Goal: Check status: Check status

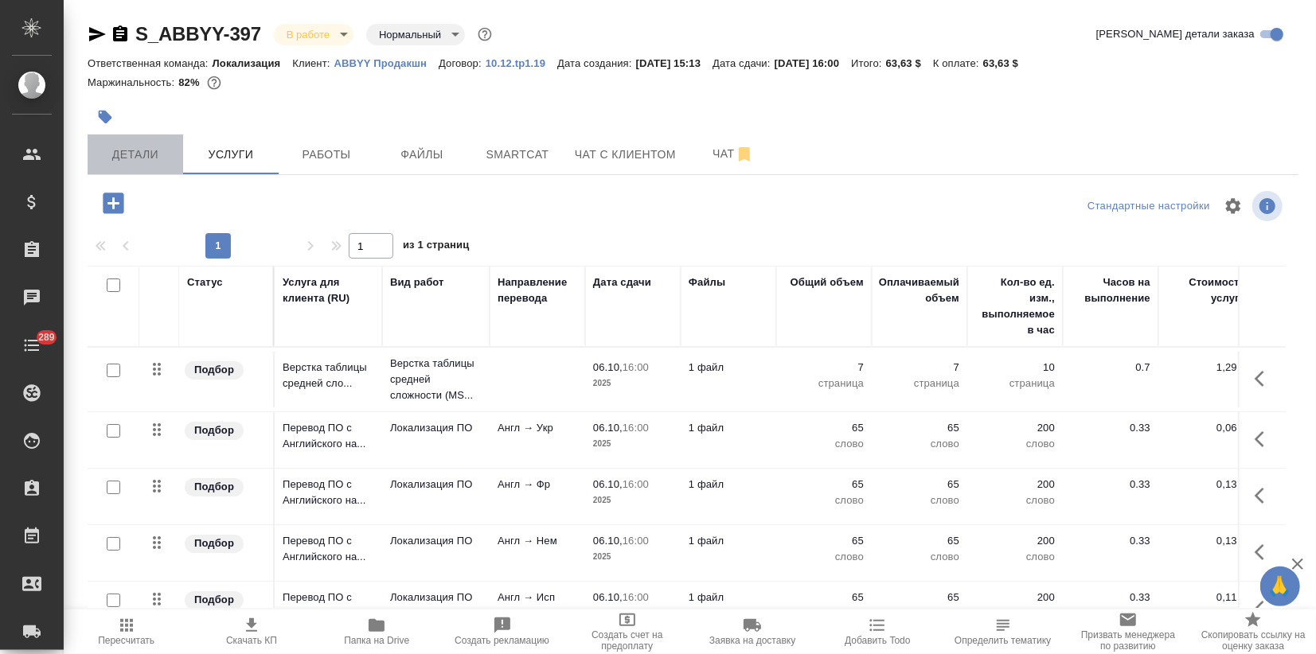
click at [150, 163] on span "Детали" at bounding box center [135, 155] width 76 height 20
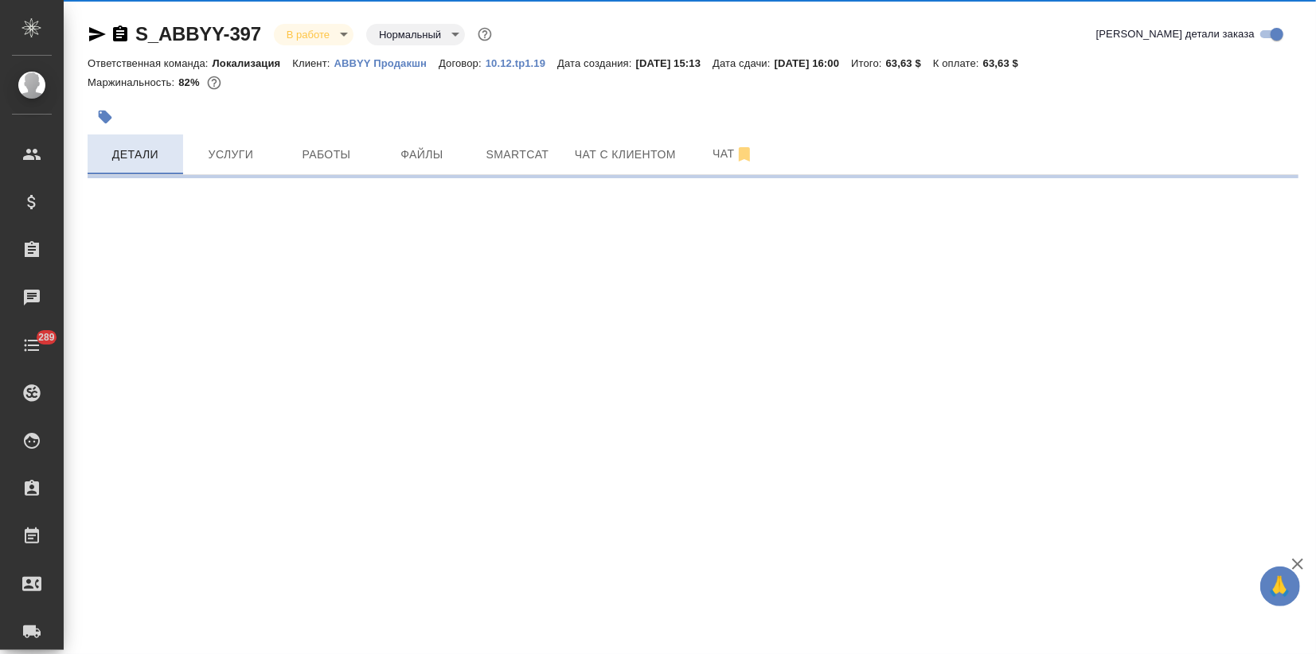
select select "RU"
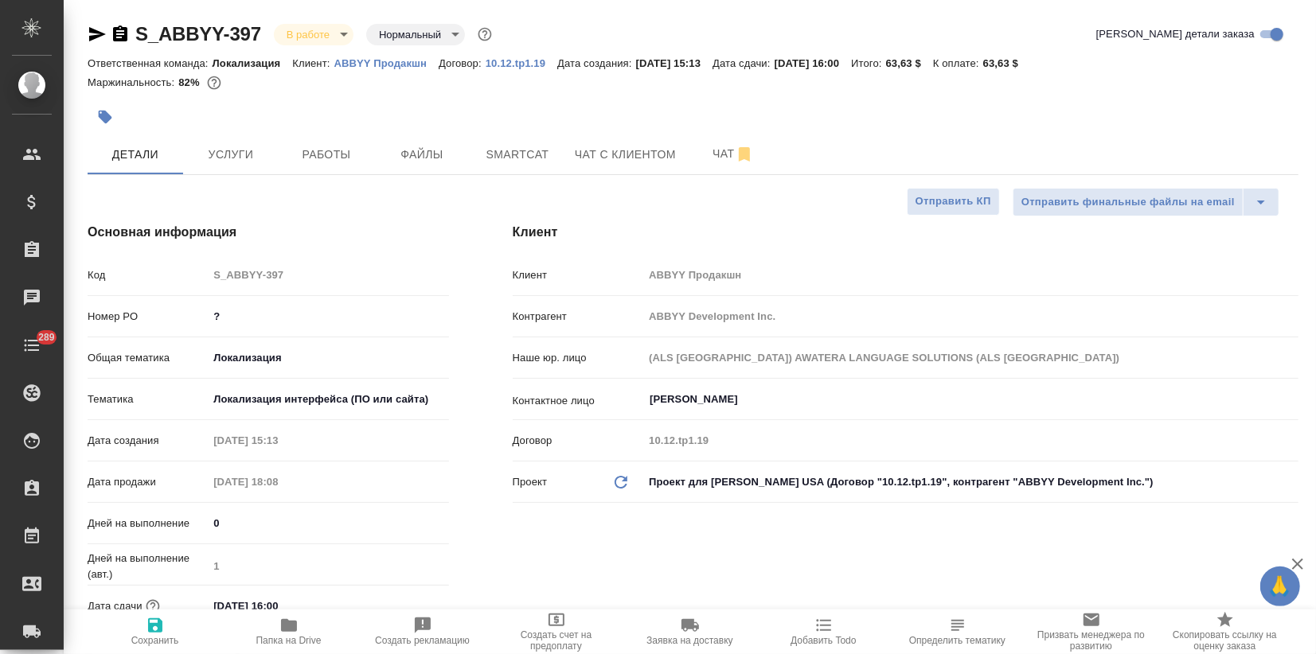
type textarea "x"
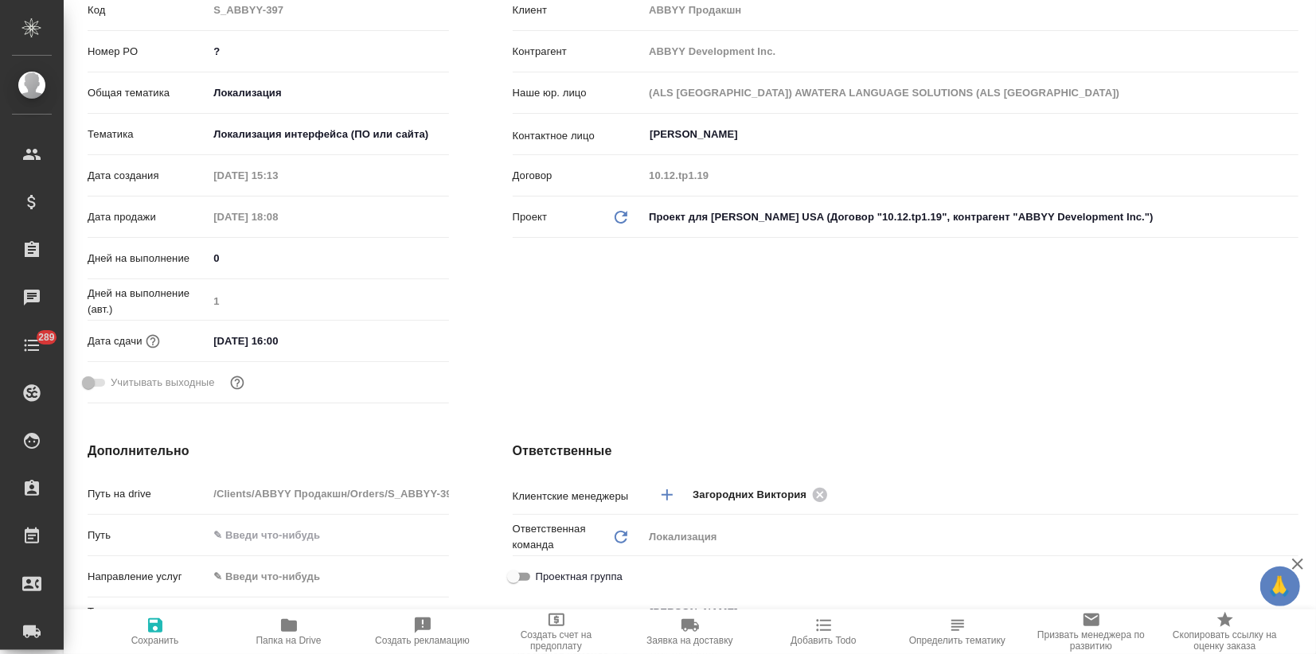
scroll to position [442, 0]
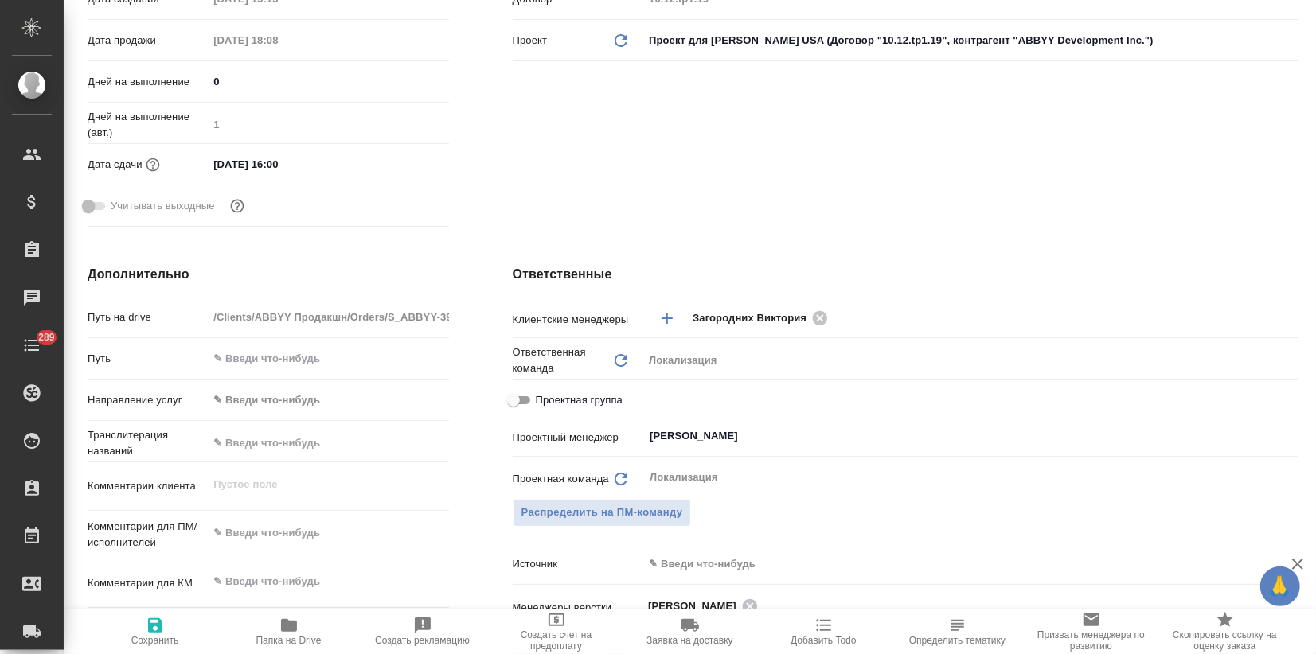
type textarea "x"
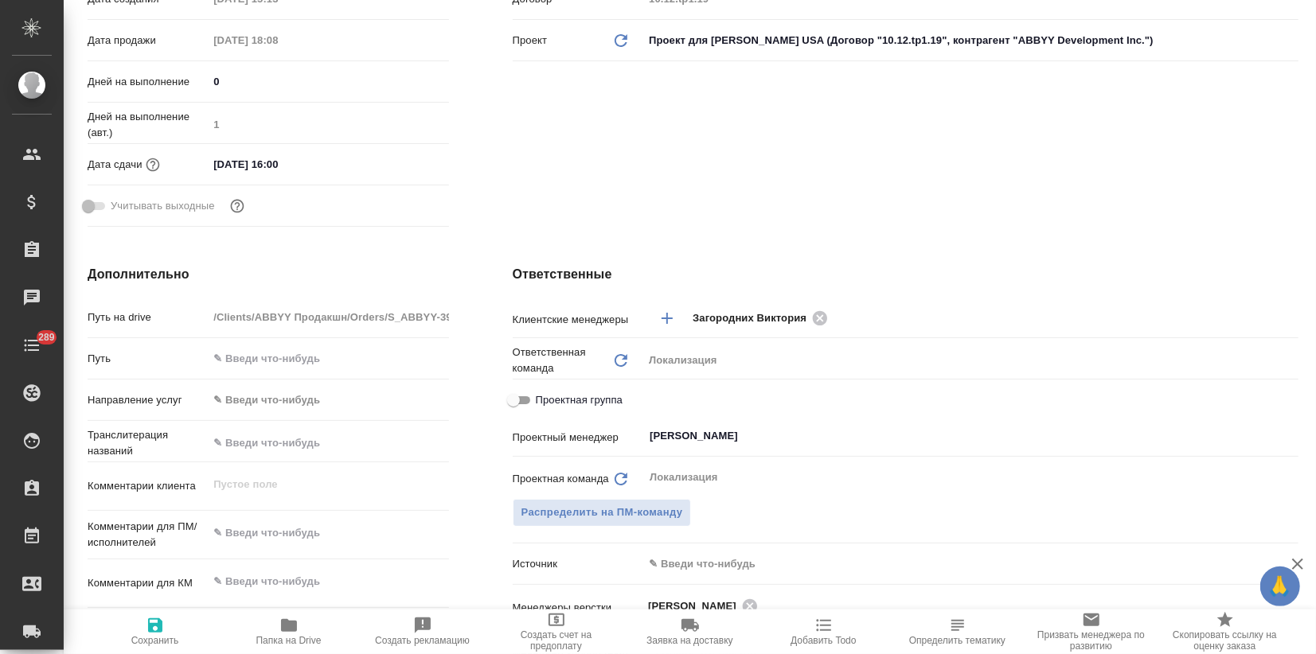
type textarea "x"
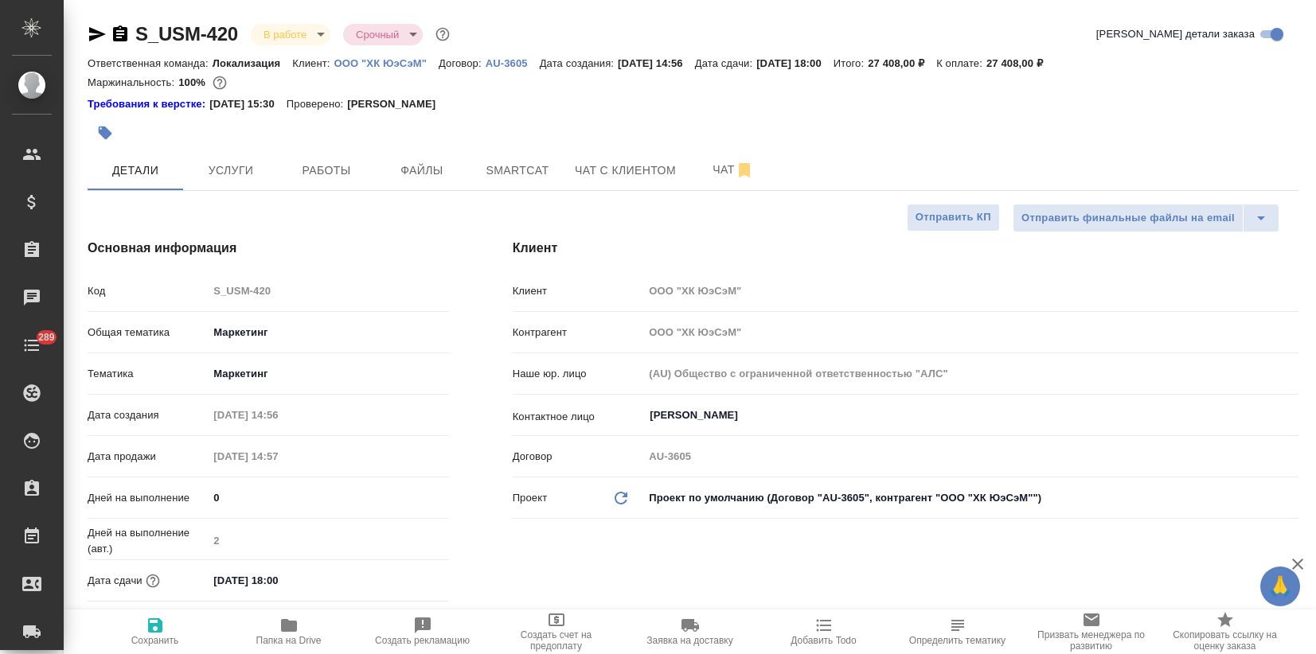
select select "RU"
click at [393, 64] on p "ООО "ХК ЮэСэМ"" at bounding box center [386, 63] width 104 height 12
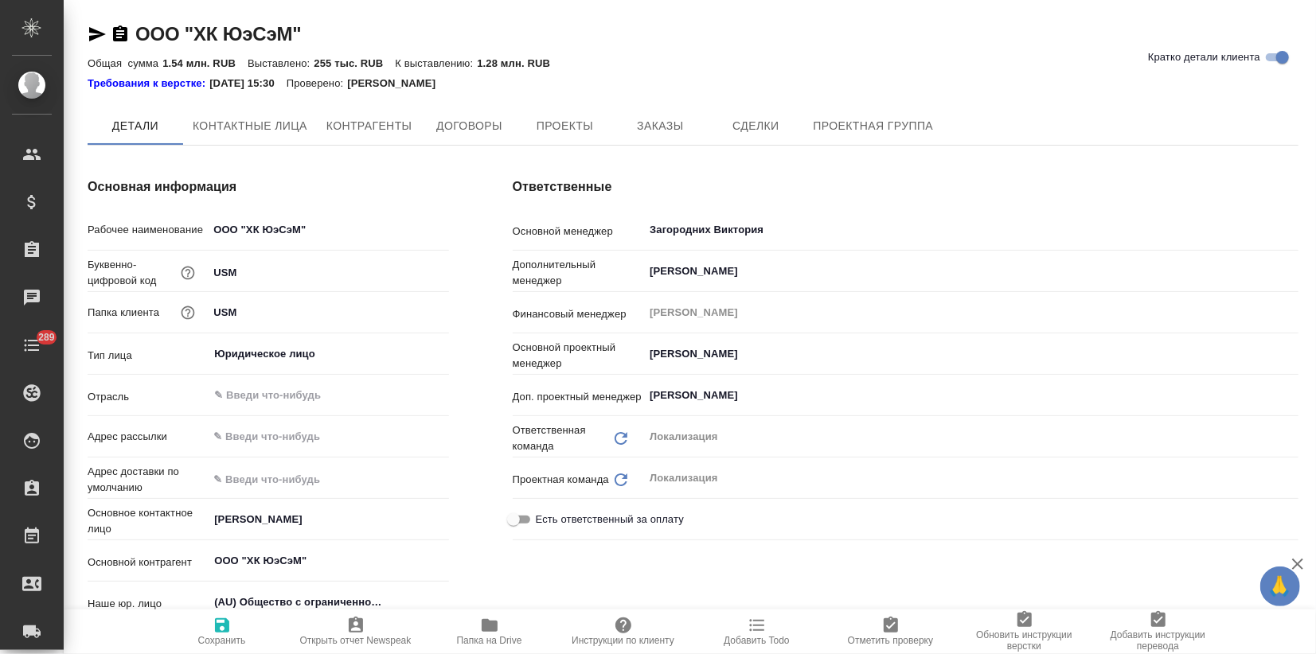
type textarea "x"
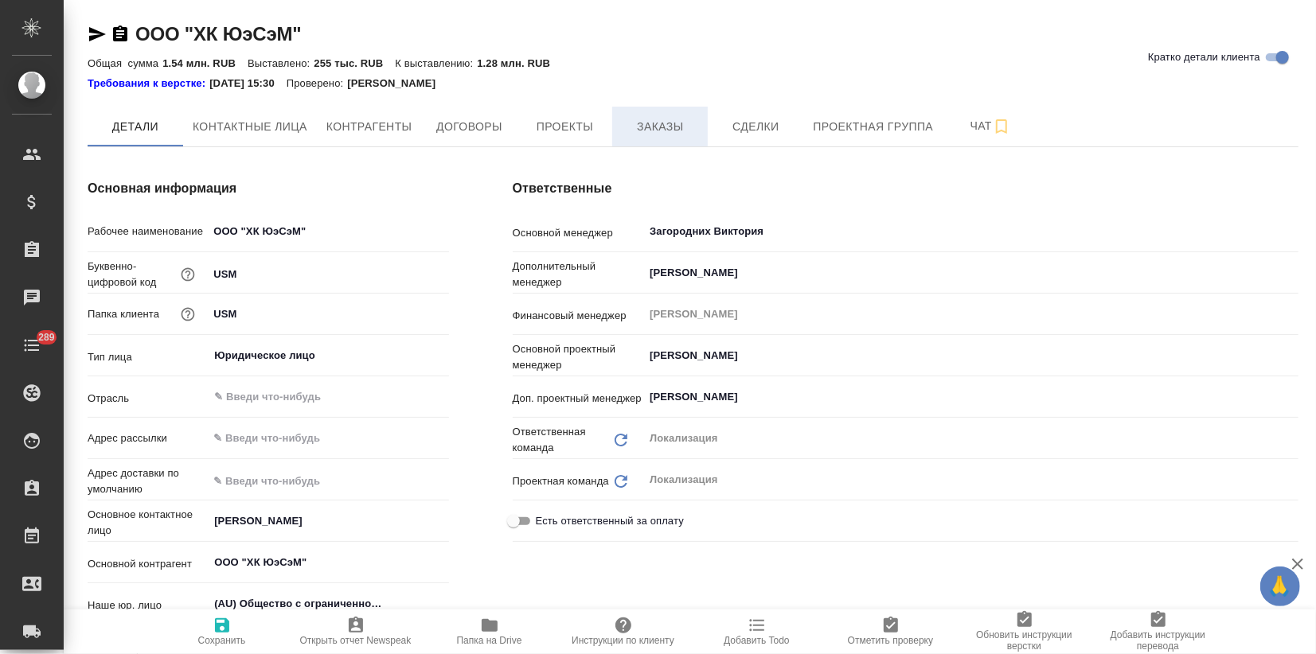
type textarea "x"
click at [642, 131] on span "Заказы" at bounding box center [660, 127] width 76 height 20
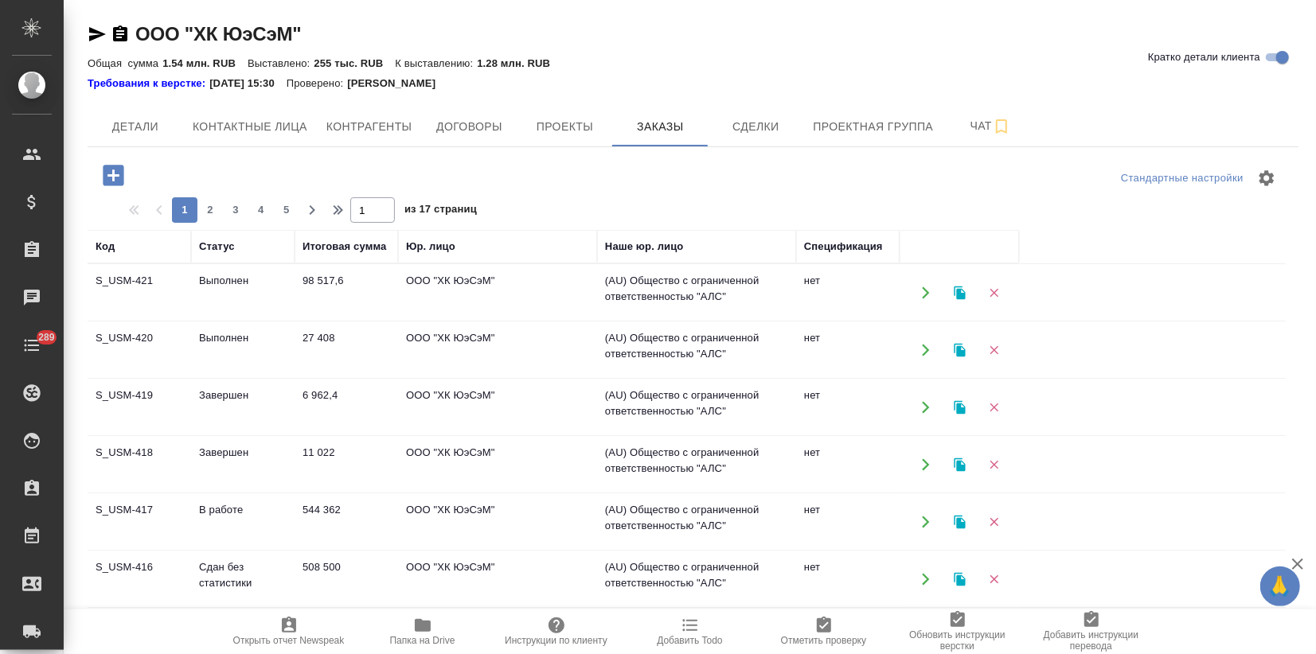
click at [221, 289] on td "Выполнен" at bounding box center [242, 293] width 103 height 56
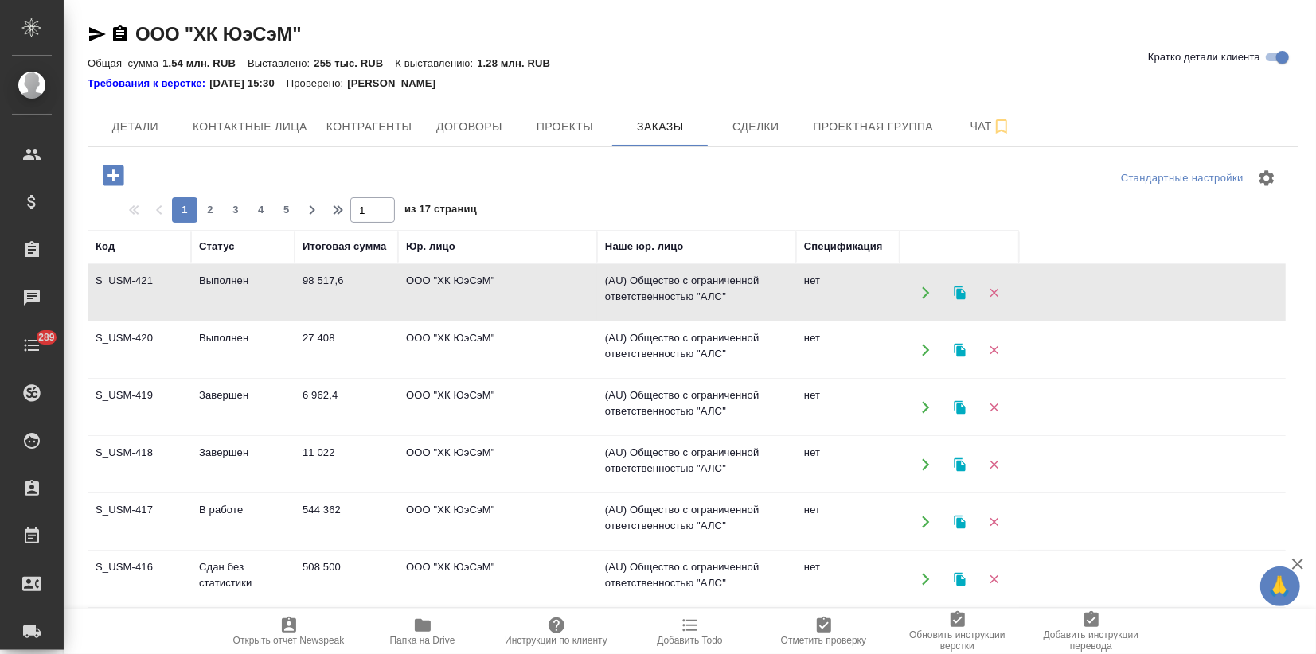
click at [221, 289] on td "Выполнен" at bounding box center [242, 293] width 103 height 56
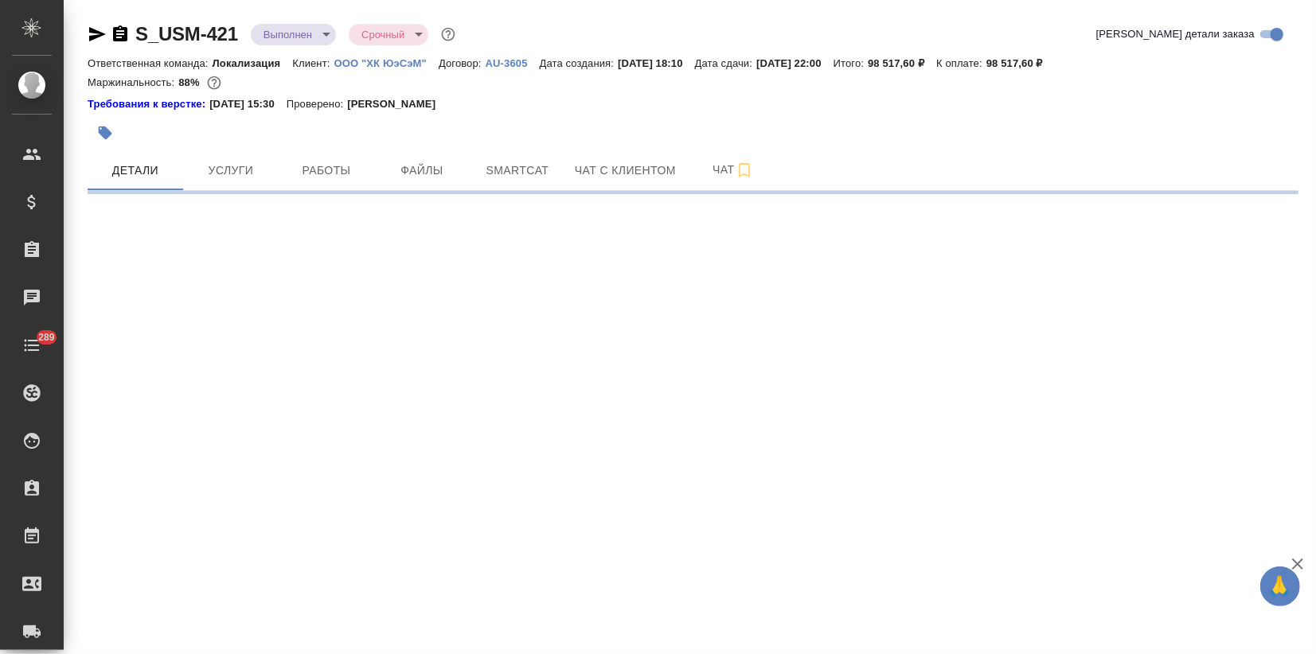
select select "RU"
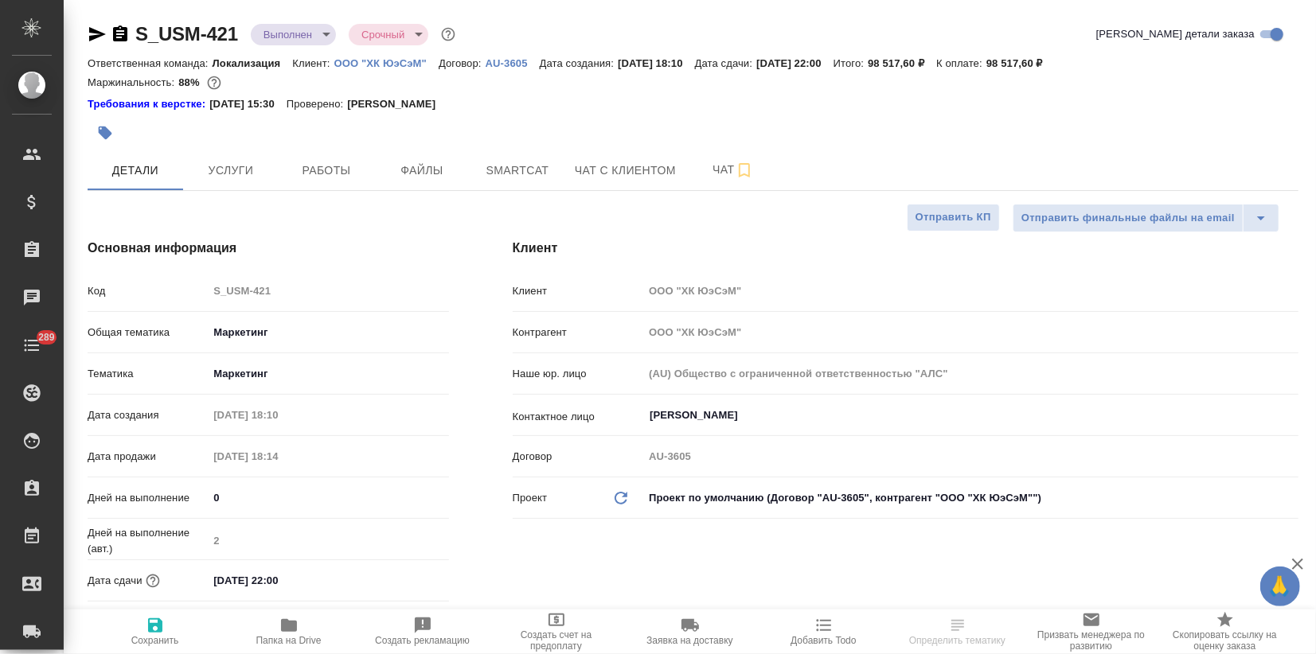
type textarea "x"
drag, startPoint x: 143, startPoint y: 27, endPoint x: 248, endPoint y: 34, distance: 105.3
click at [248, 34] on div "S_USM-421 Выполнен completed Срочный urgent" at bounding box center [273, 33] width 371 height 25
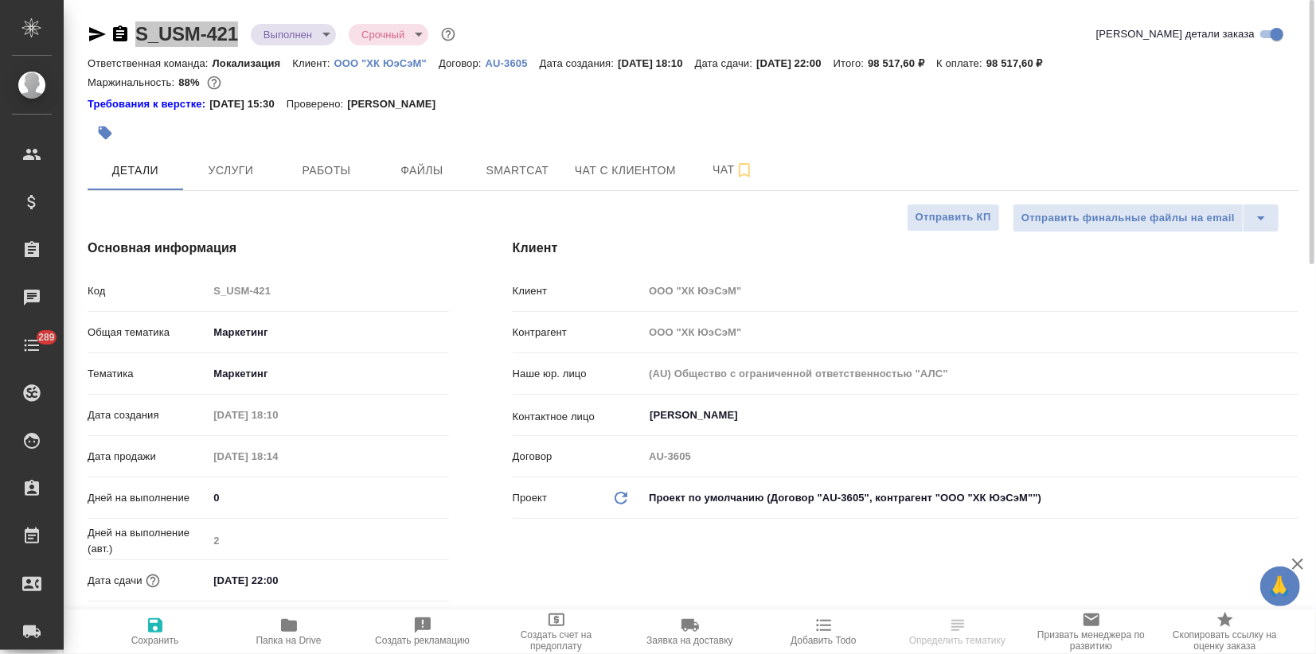
type textarea "x"
select select "RU"
type textarea "x"
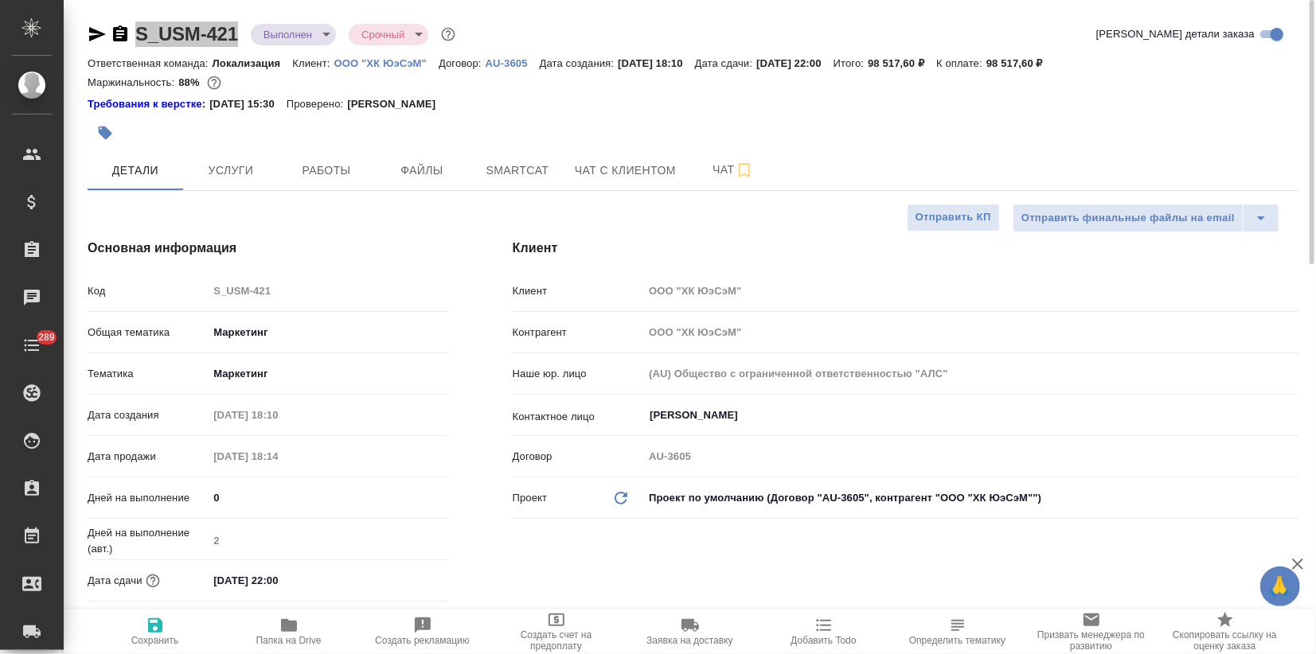
type textarea "x"
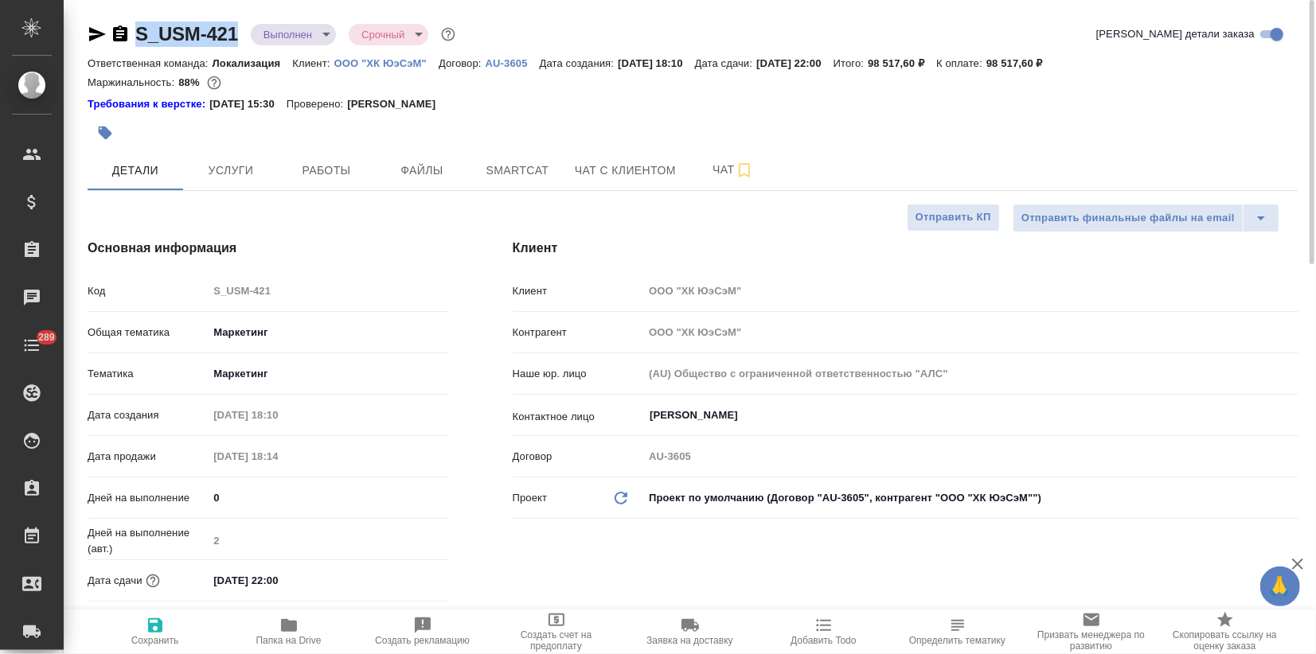
click at [283, 28] on body "🙏 .cls-1 fill:#fff; AWATERA Zagorodnikh Viktoria Клиенты Спецификации Заказы 0 …" at bounding box center [658, 327] width 1316 height 654
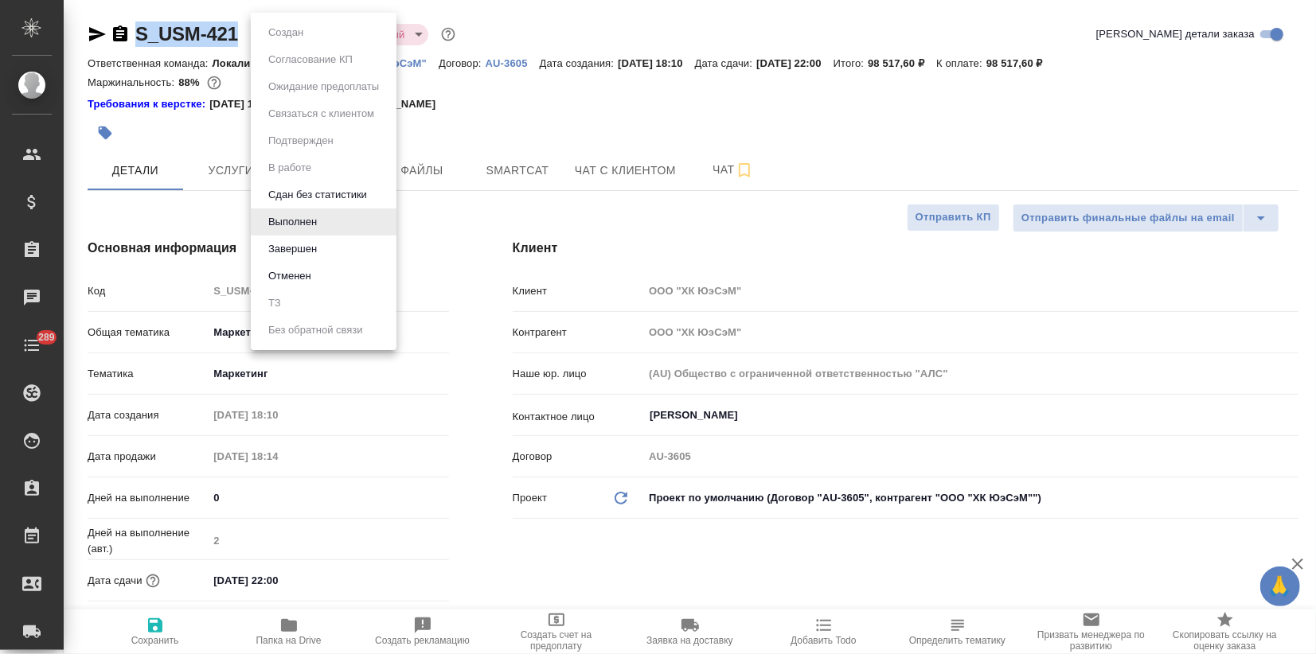
click at [271, 246] on button "Завершен" at bounding box center [293, 249] width 58 height 18
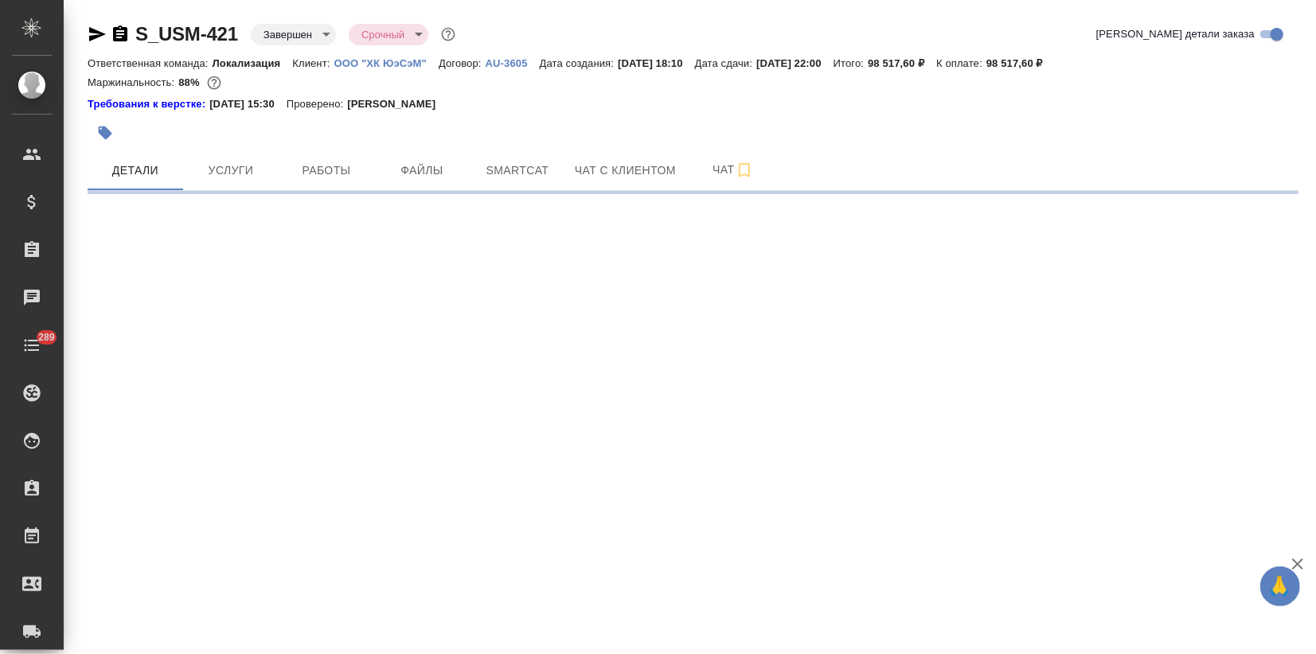
select select "RU"
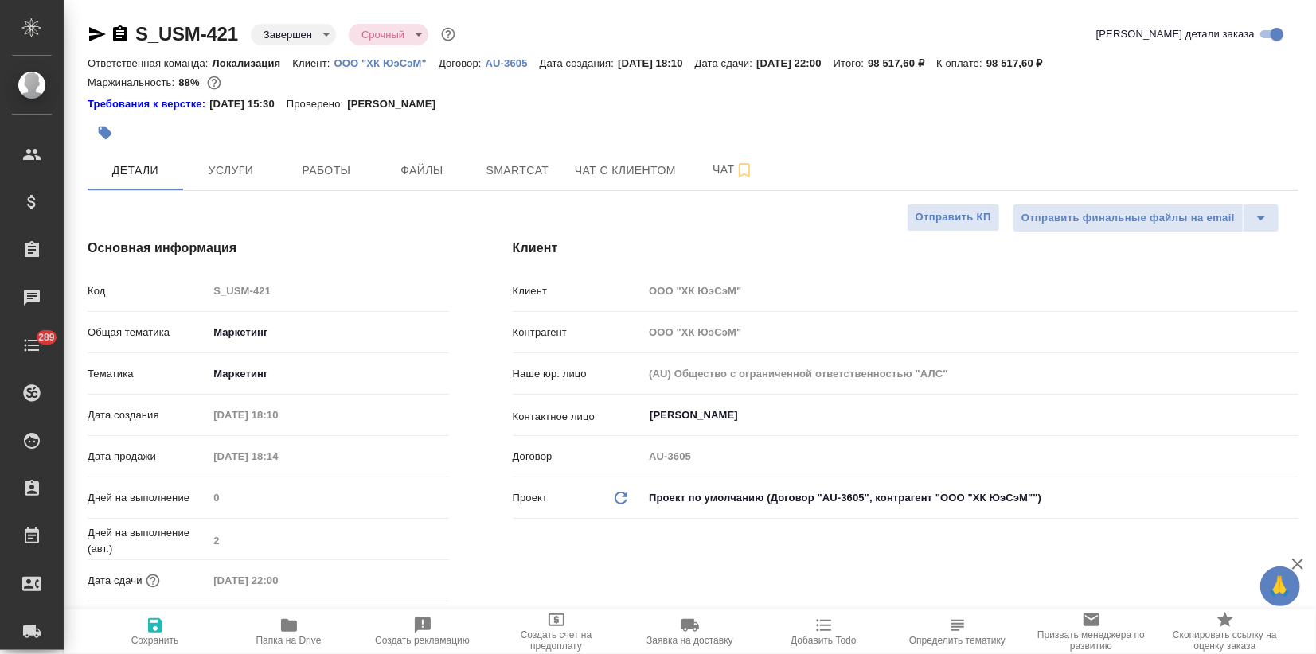
type textarea "x"
drag, startPoint x: 910, startPoint y: 61, endPoint x: 955, endPoint y: 61, distance: 45.4
click at [936, 61] on p "98 517,60 ₽" at bounding box center [902, 63] width 68 height 12
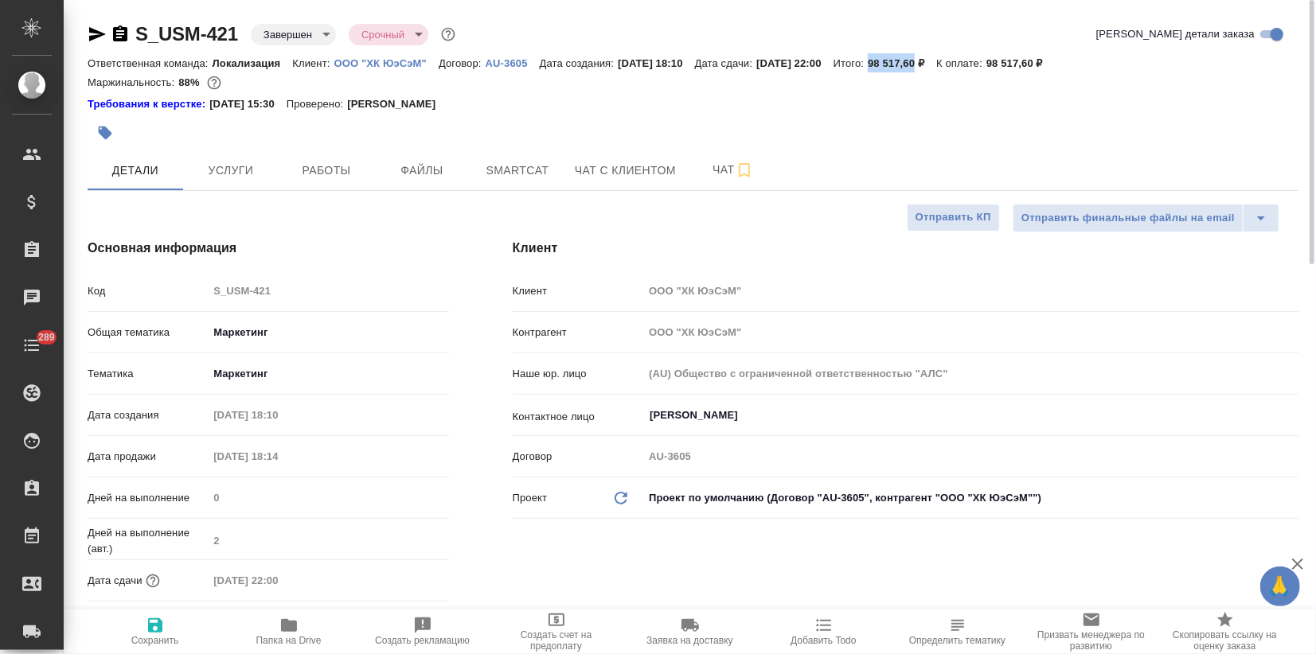
copy p "98 517,60"
type textarea "x"
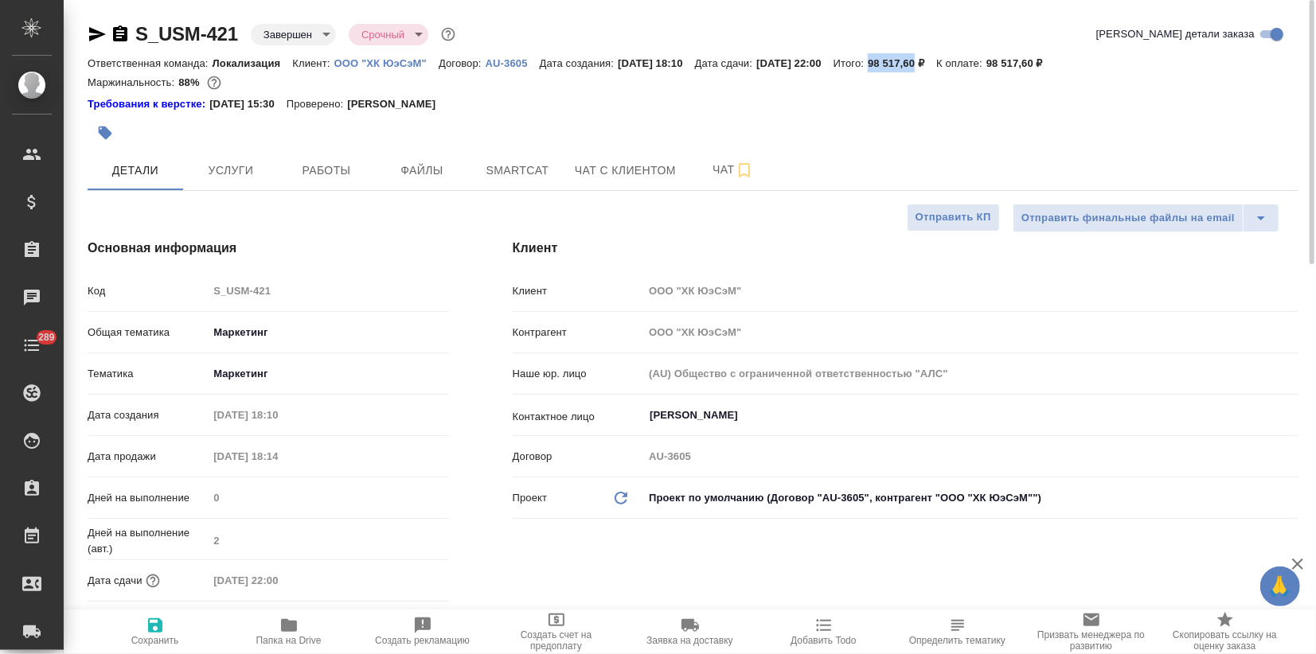
type textarea "x"
click at [245, 184] on button "Услуги" at bounding box center [231, 170] width 96 height 40
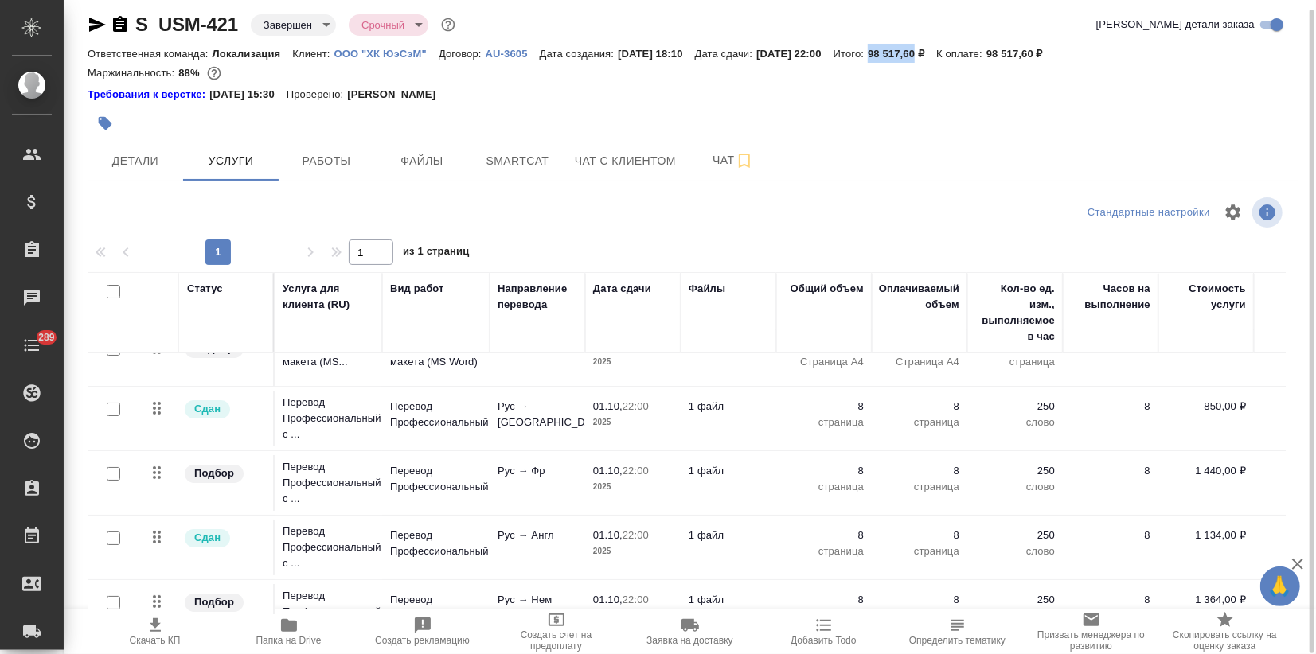
scroll to position [66, 0]
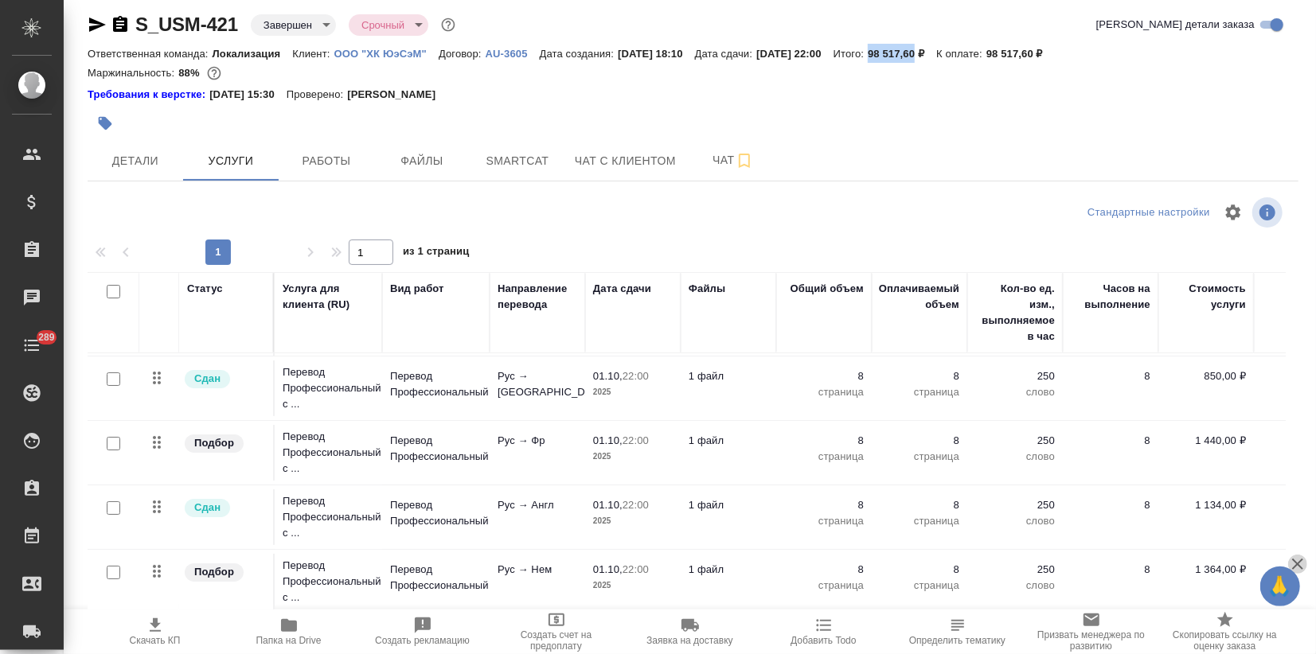
click at [1300, 567] on icon "button" at bounding box center [1297, 564] width 11 height 11
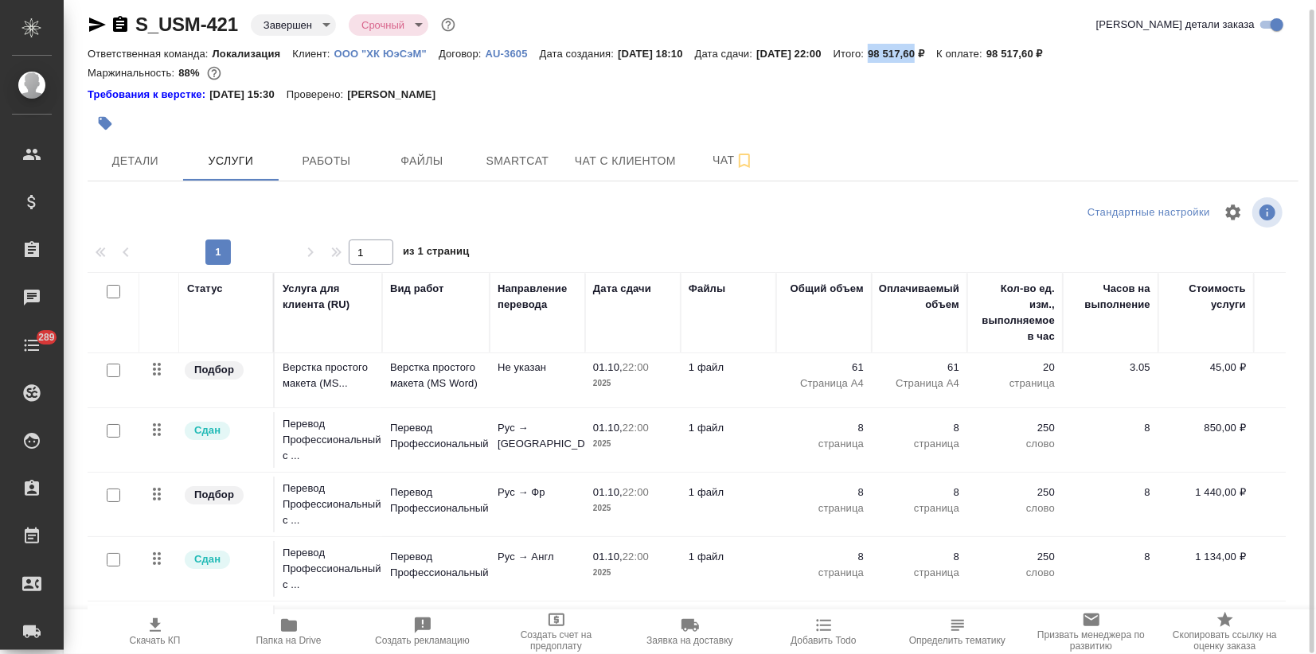
scroll to position [0, 0]
click at [284, 635] on icon "button" at bounding box center [288, 625] width 19 height 19
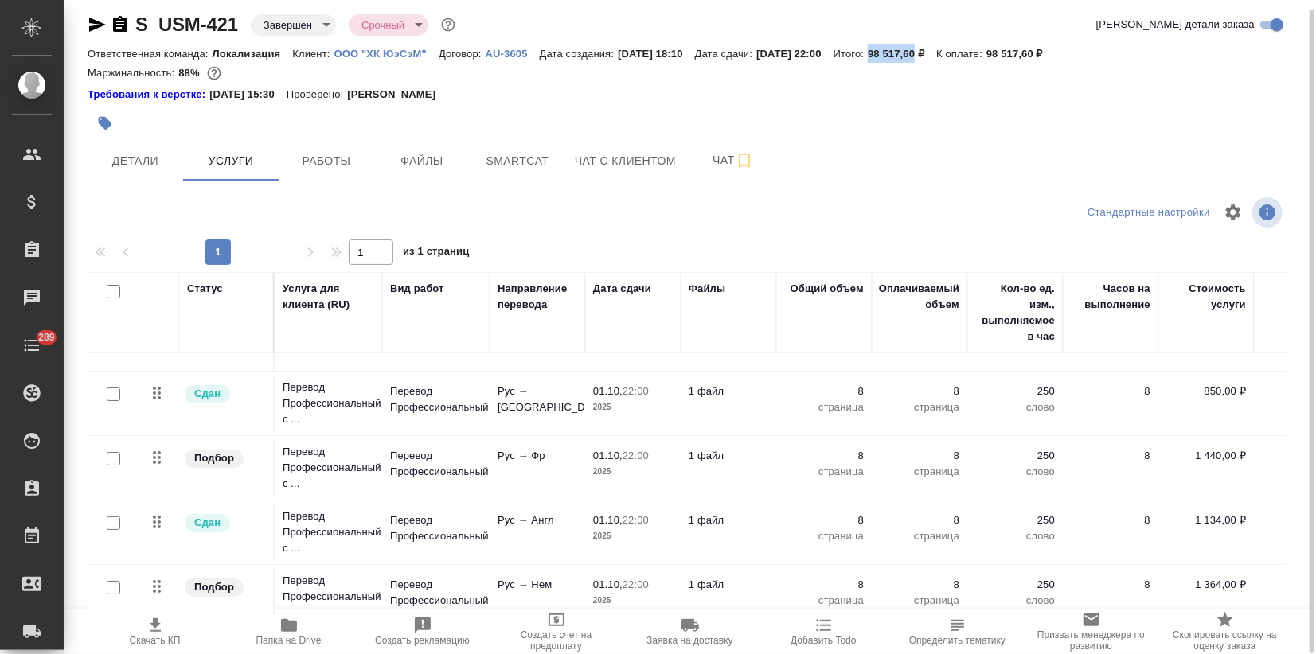
scroll to position [66, 0]
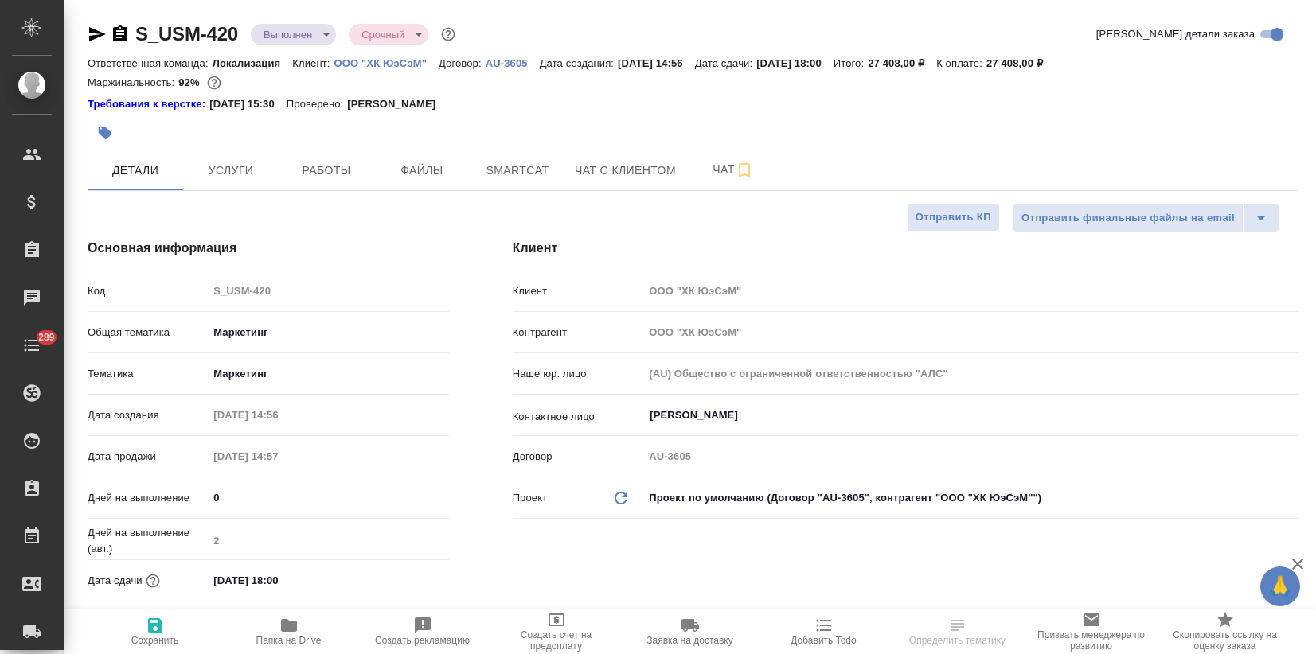
select select "RU"
click at [319, 37] on body "🙏 .cls-1 fill:#fff; AWATERA Zagorodnikh Viktoria Клиенты Спецификации Заказы 0 …" at bounding box center [658, 327] width 1316 height 654
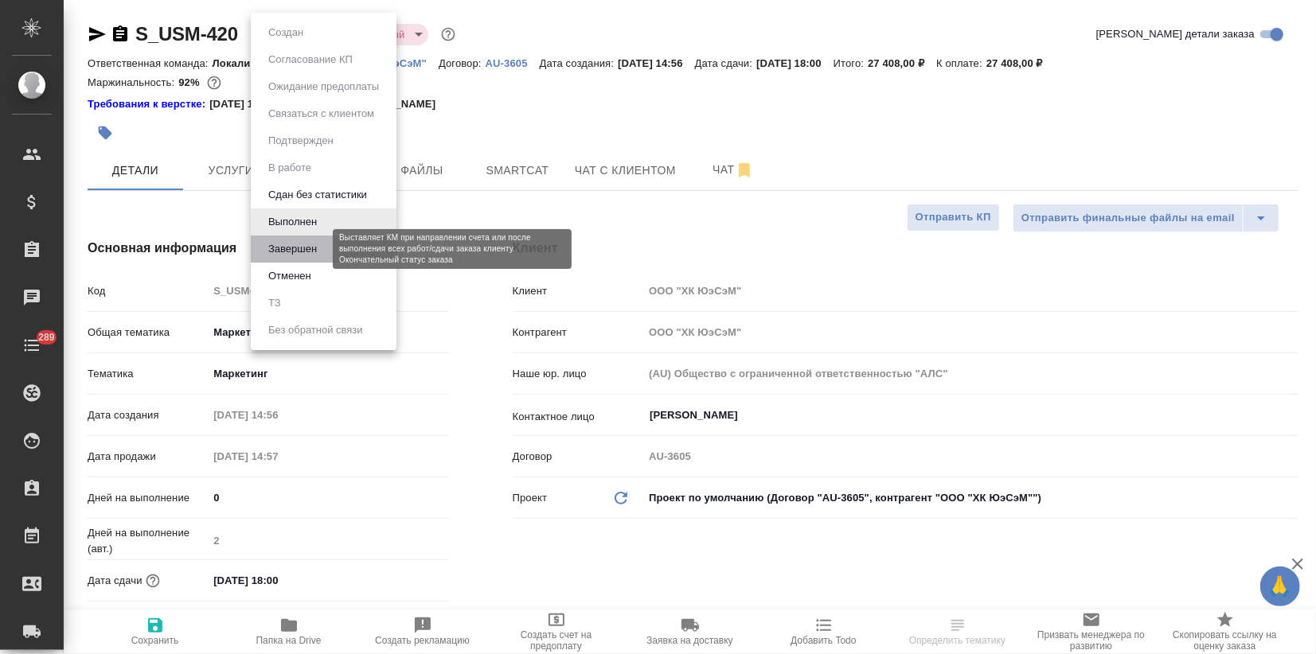
click at [295, 255] on button "Завершен" at bounding box center [293, 249] width 58 height 18
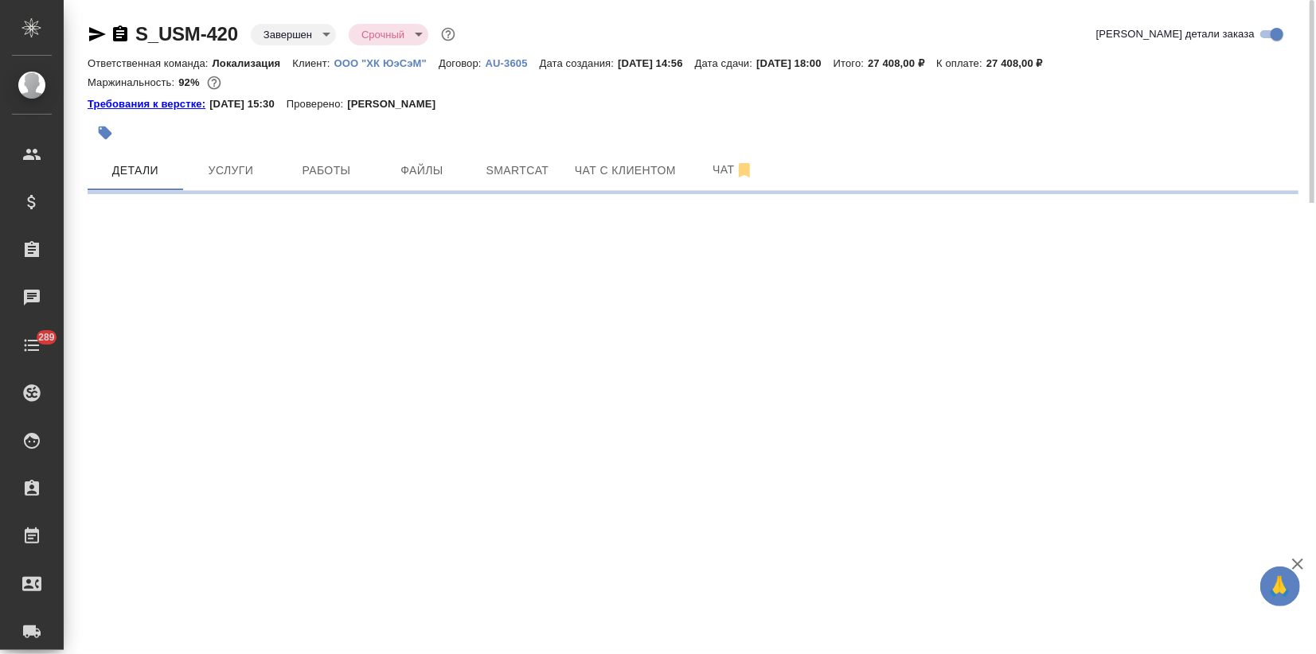
select select "RU"
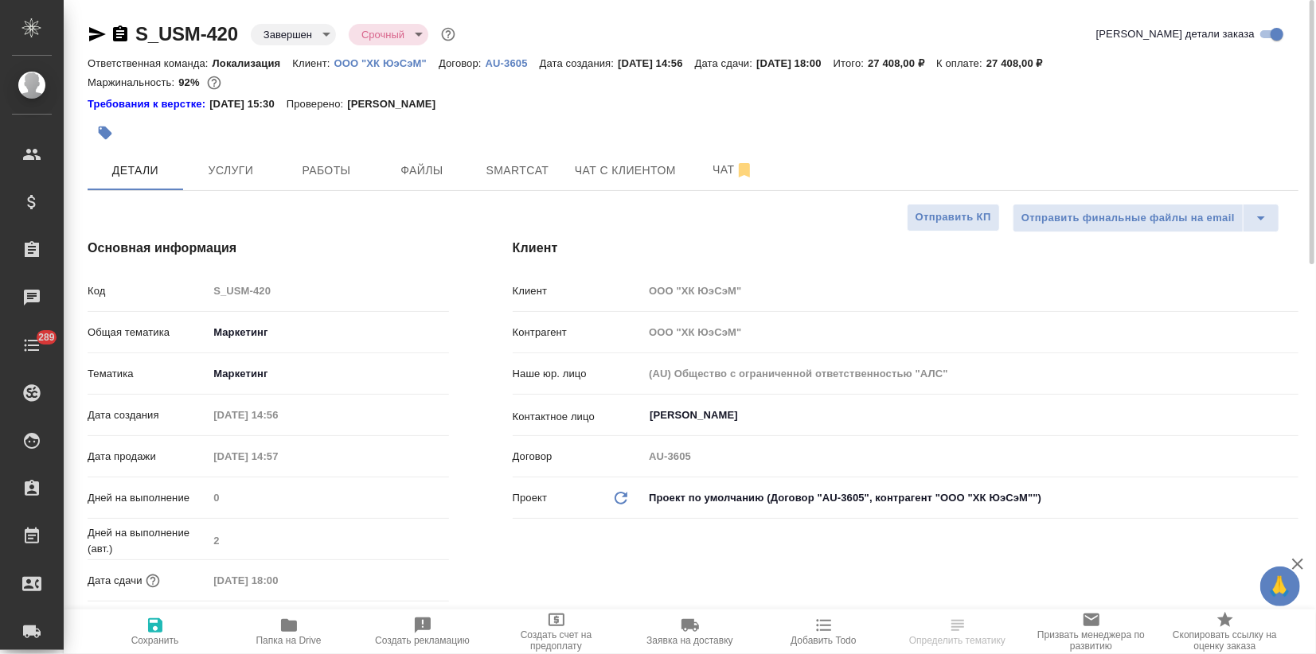
type textarea "x"
drag, startPoint x: 184, startPoint y: 81, endPoint x: 197, endPoint y: 83, distance: 12.8
click at [197, 83] on p "92%" at bounding box center [190, 82] width 25 height 12
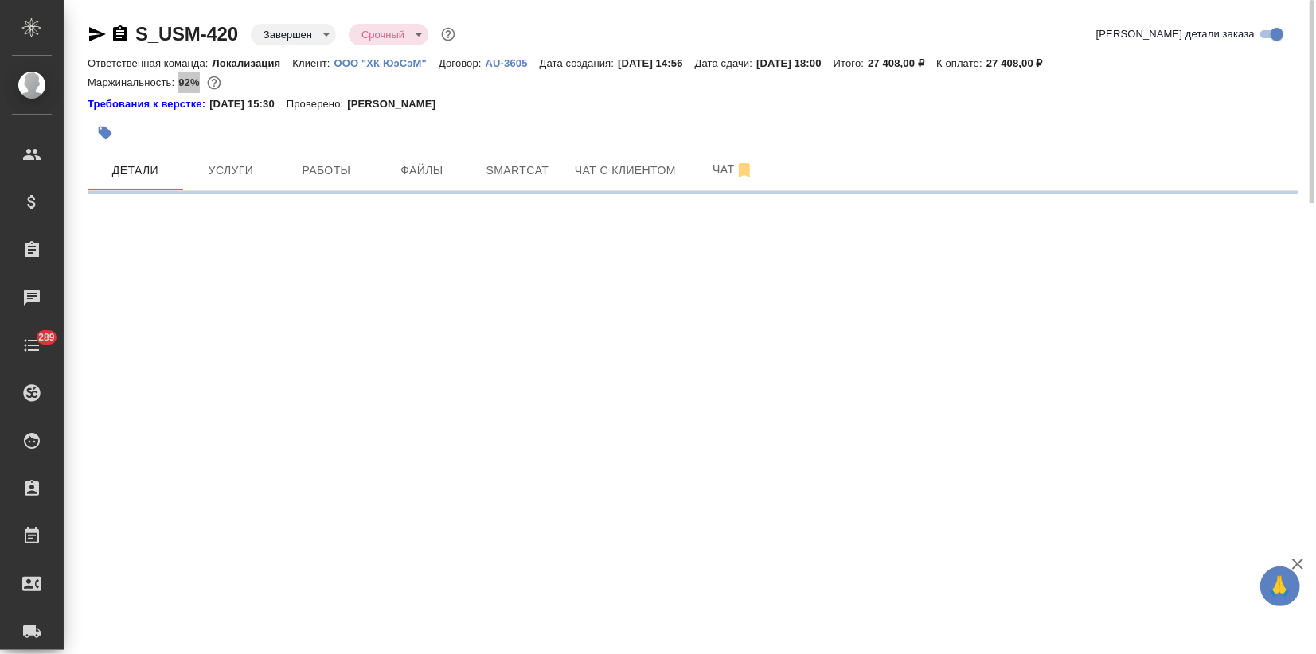
select select "RU"
